Goal: Task Accomplishment & Management: Complete application form

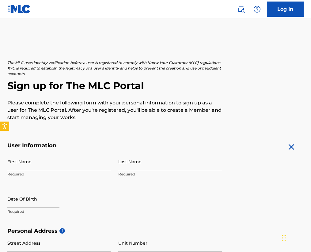
click at [50, 163] on input "First Name" at bounding box center [59, 161] width 104 height 17
type input "Bjorn"
click at [171, 163] on input "Last Name" at bounding box center [170, 161] width 104 height 17
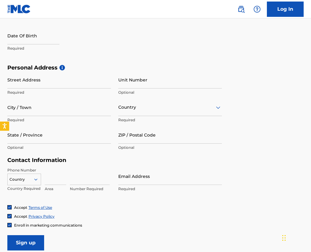
scroll to position [82, 0]
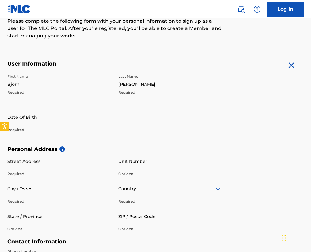
type input "[PERSON_NAME]"
click at [45, 120] on input "text" at bounding box center [33, 117] width 52 height 17
select select "7"
select select "2025"
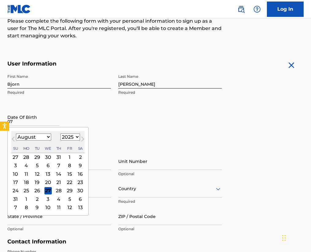
type input "0"
type input "[DATE]"
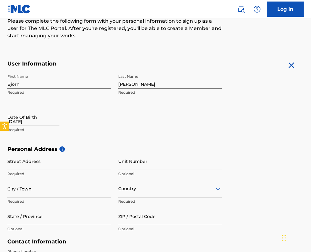
click at [111, 108] on div "First Name [PERSON_NAME] Required Last Name [PERSON_NAME] Required Date Of Birt…" at bounding box center [114, 108] width 215 height 75
select select "7"
select select "2025"
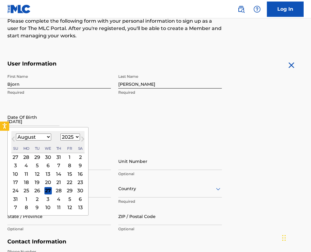
click at [48, 124] on input "[DATE]" at bounding box center [33, 117] width 52 height 17
click at [44, 139] on select "January February March April May June July August September October November De…" at bounding box center [33, 137] width 35 height 7
select select "4"
click at [16, 134] on select "January February March April May June July August September October November De…" at bounding box center [33, 137] width 35 height 7
drag, startPoint x: 67, startPoint y: 137, endPoint x: 68, endPoint y: 141, distance: 4.3
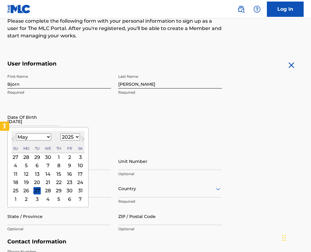
click at [67, 137] on select "1899 1900 1901 1902 1903 1904 1905 1906 1907 1908 1909 1910 1911 1912 1913 1914…" at bounding box center [70, 137] width 20 height 7
select select "2002"
click at [60, 134] on select "1899 1900 1901 1902 1903 1904 1905 1906 1907 1908 1909 1910 1911 1912 1913 1914…" at bounding box center [70, 137] width 20 height 7
click at [38, 164] on div "7" at bounding box center [36, 165] width 7 height 7
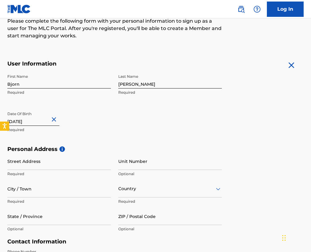
click at [62, 160] on input "Street Address" at bounding box center [59, 161] width 104 height 17
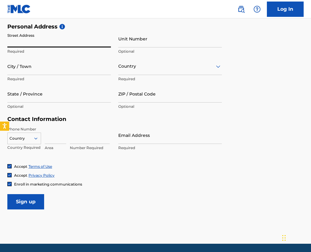
click at [133, 133] on input "Email Address" at bounding box center [170, 135] width 104 height 17
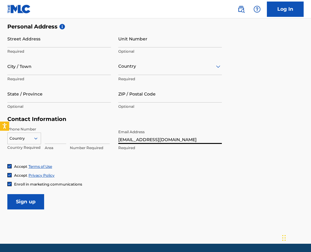
drag, startPoint x: 138, startPoint y: 139, endPoint x: 100, endPoint y: 139, distance: 38.3
click at [100, 139] on div "Phone Number Country Country Required Area Number Required Email Address [EMAIL…" at bounding box center [114, 145] width 215 height 37
click at [147, 138] on input "[EMAIL_ADDRESS][DOMAIN_NAME]" at bounding box center [170, 135] width 104 height 17
click at [146, 139] on input "[EMAIL_ADDRESS][DOMAIN_NAME]" at bounding box center [170, 135] width 104 height 17
click at [181, 140] on input "[EMAIL_ADDRESS][DOMAIN_NAME]" at bounding box center [170, 135] width 104 height 17
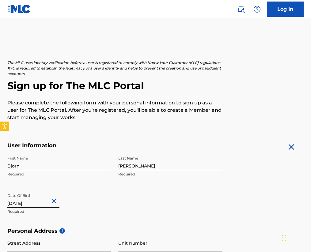
scroll to position [123, 0]
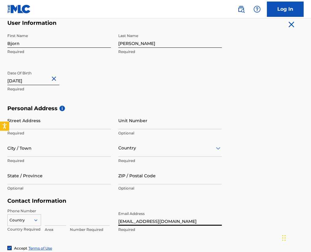
type input "[EMAIL_ADDRESS][DOMAIN_NAME]"
click at [53, 121] on input "Street Address" at bounding box center [59, 120] width 104 height 17
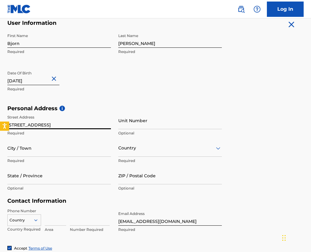
type input "[STREET_ADDRESS]"
click at [69, 148] on input "City / Town" at bounding box center [59, 148] width 104 height 17
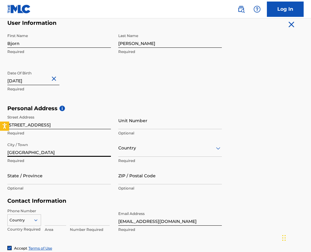
type input "[GEOGRAPHIC_DATA]"
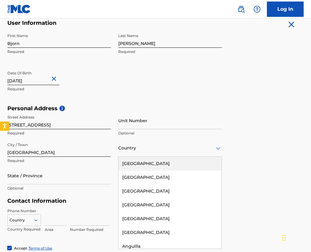
click at [142, 145] on div at bounding box center [170, 148] width 104 height 8
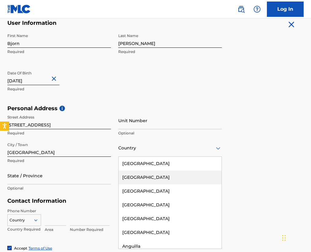
type input "j"
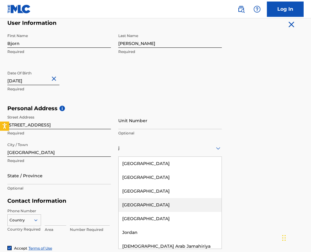
click at [132, 206] on div "[GEOGRAPHIC_DATA]" at bounding box center [170, 205] width 103 height 14
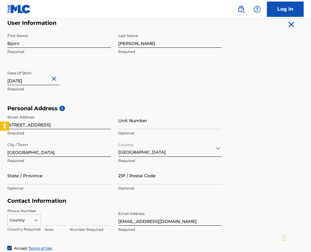
click at [54, 177] on input "State / Province" at bounding box center [59, 175] width 104 height 17
click at [63, 180] on input "State / Province" at bounding box center [59, 175] width 104 height 17
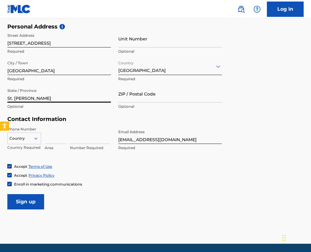
type input "St. [PERSON_NAME]"
click at [24, 140] on div at bounding box center [24, 138] width 33 height 7
type input "j"
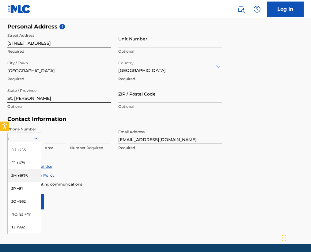
scroll to position [0, 0]
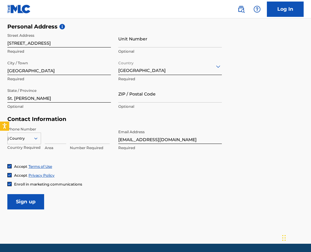
click at [16, 138] on div "j" at bounding box center [24, 138] width 33 height 7
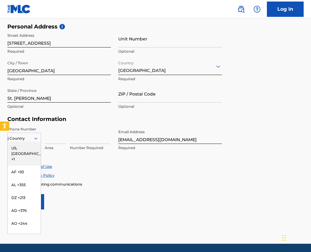
click at [30, 140] on div "j" at bounding box center [24, 138] width 33 height 7
click at [27, 149] on div "US, [GEOGRAPHIC_DATA] +1" at bounding box center [24, 154] width 33 height 24
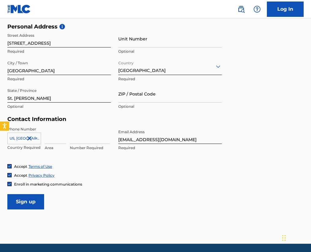
click at [61, 143] on input at bounding box center [55, 135] width 21 height 17
type input "876"
click at [93, 141] on input at bounding box center [90, 135] width 40 height 17
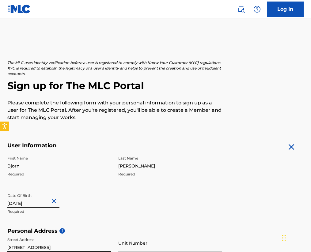
scroll to position [205, 0]
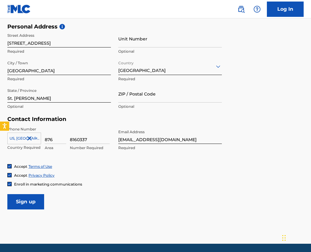
type input "8160337"
click at [34, 198] on input "Sign up" at bounding box center [25, 201] width 37 height 15
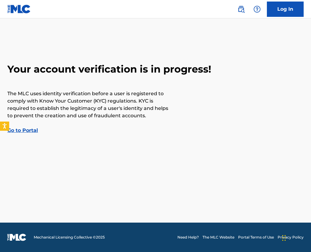
click at [32, 130] on link "Go to Portal" at bounding box center [22, 131] width 31 height 6
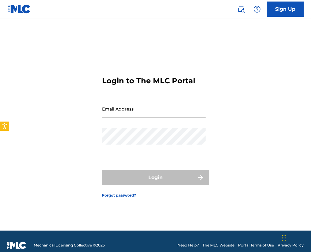
click at [152, 109] on input "Email Address" at bounding box center [154, 108] width 104 height 17
type input "[EMAIL_ADDRESS][DOMAIN_NAME]"
